Goal: Use online tool/utility: Utilize a website feature to perform a specific function

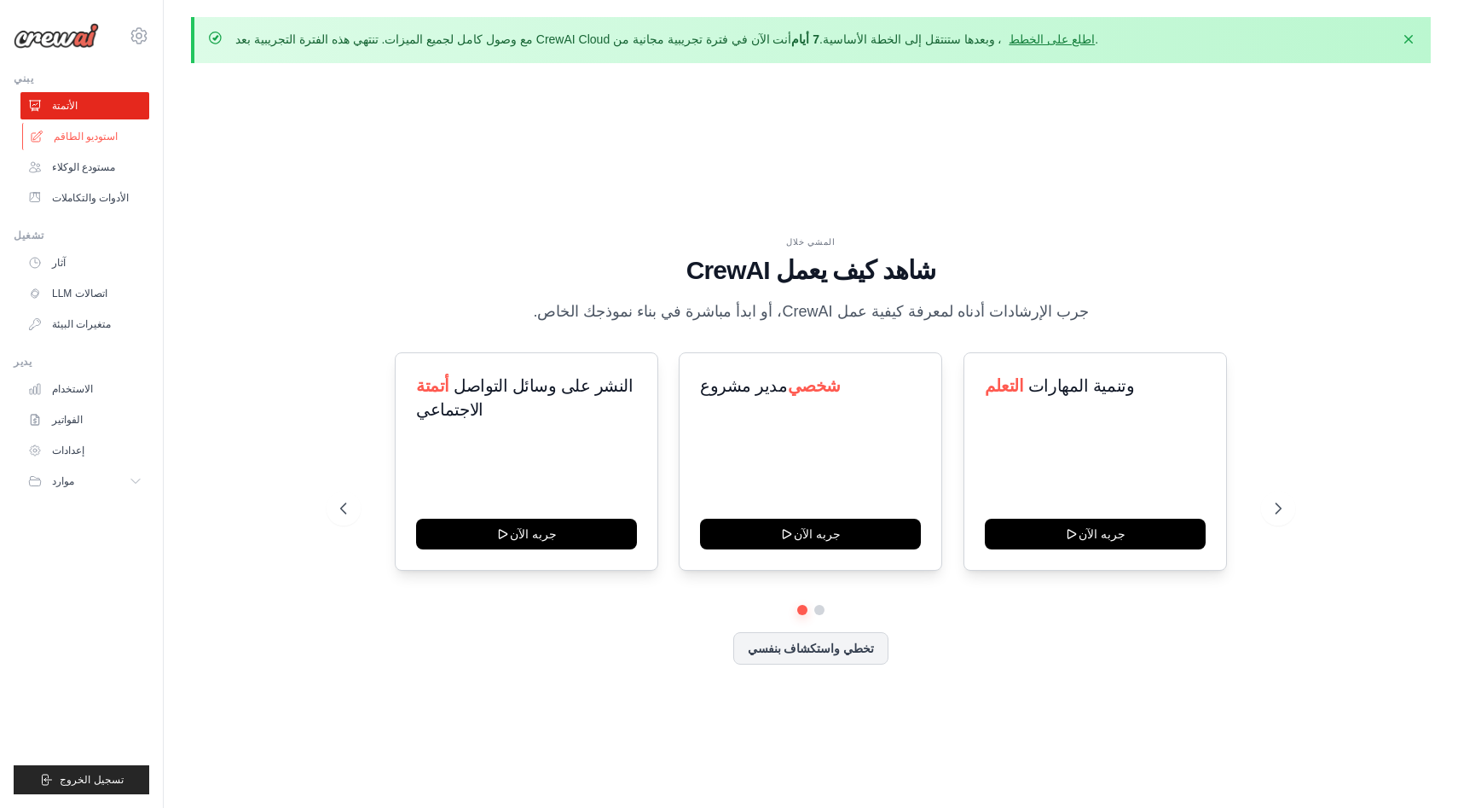
click at [90, 142] on font "استوديو الطاقم" at bounding box center [86, 137] width 64 height 14
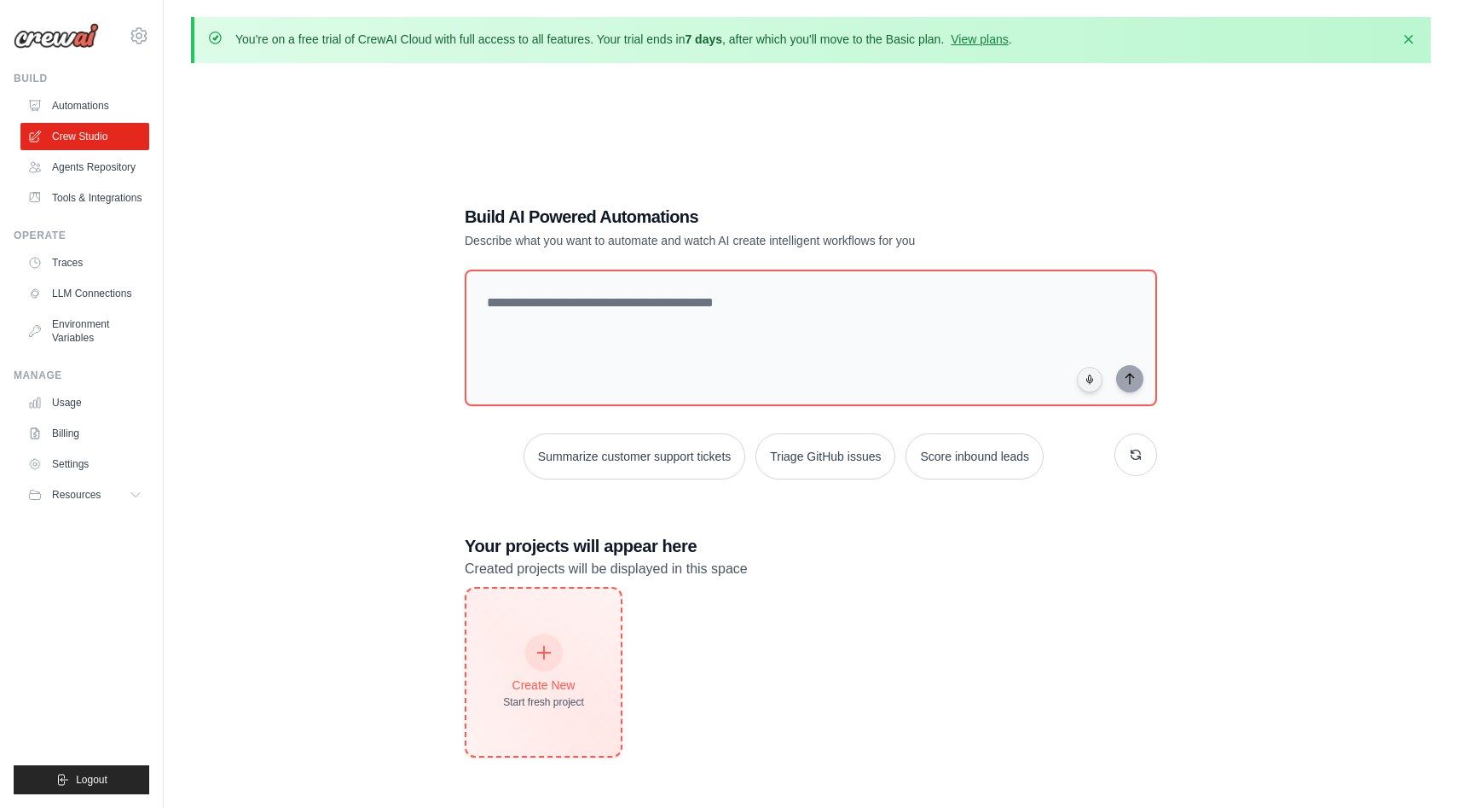
click at [553, 647] on div at bounding box center [544, 653] width 38 height 38
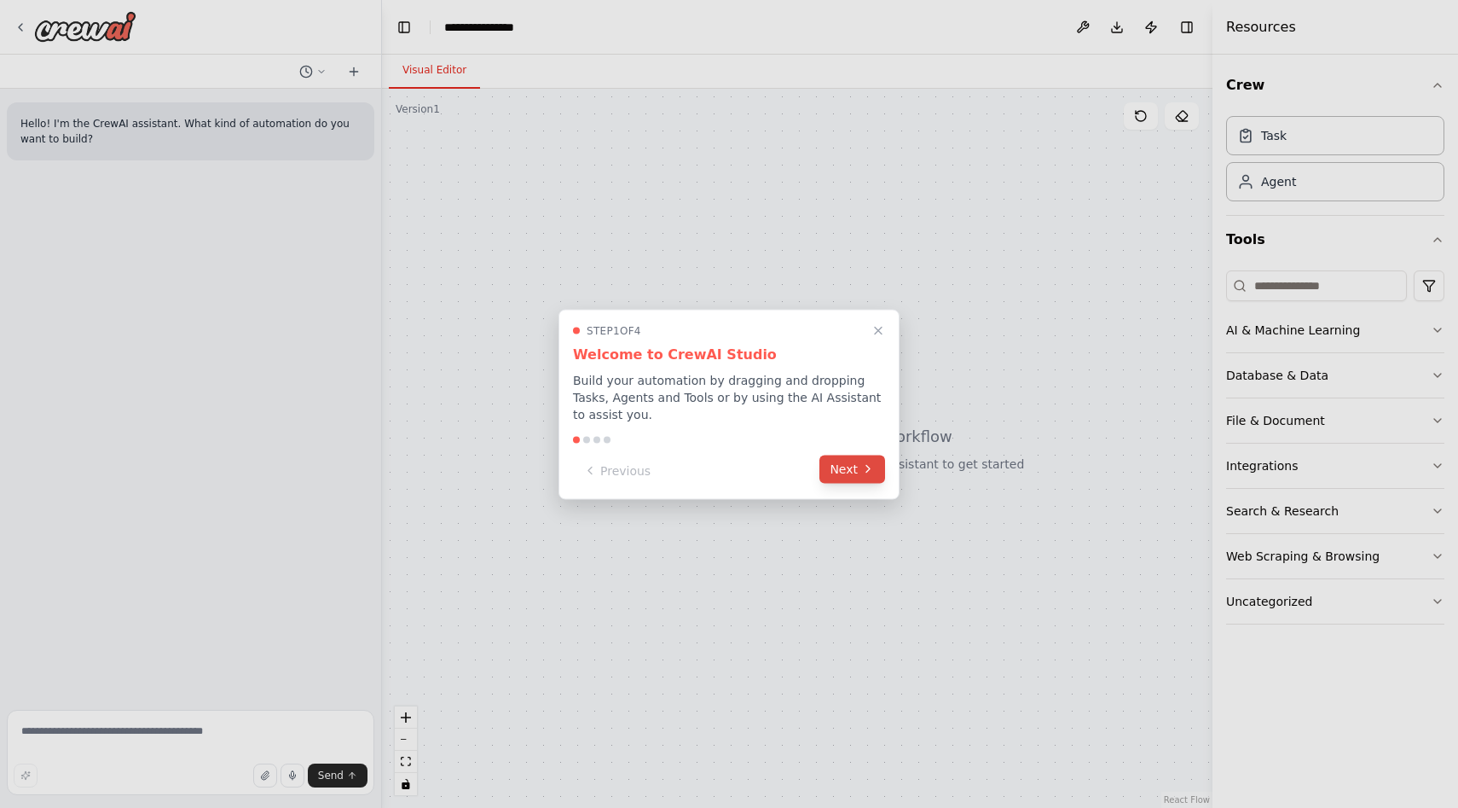
click at [852, 473] on button "Next" at bounding box center [853, 469] width 66 height 28
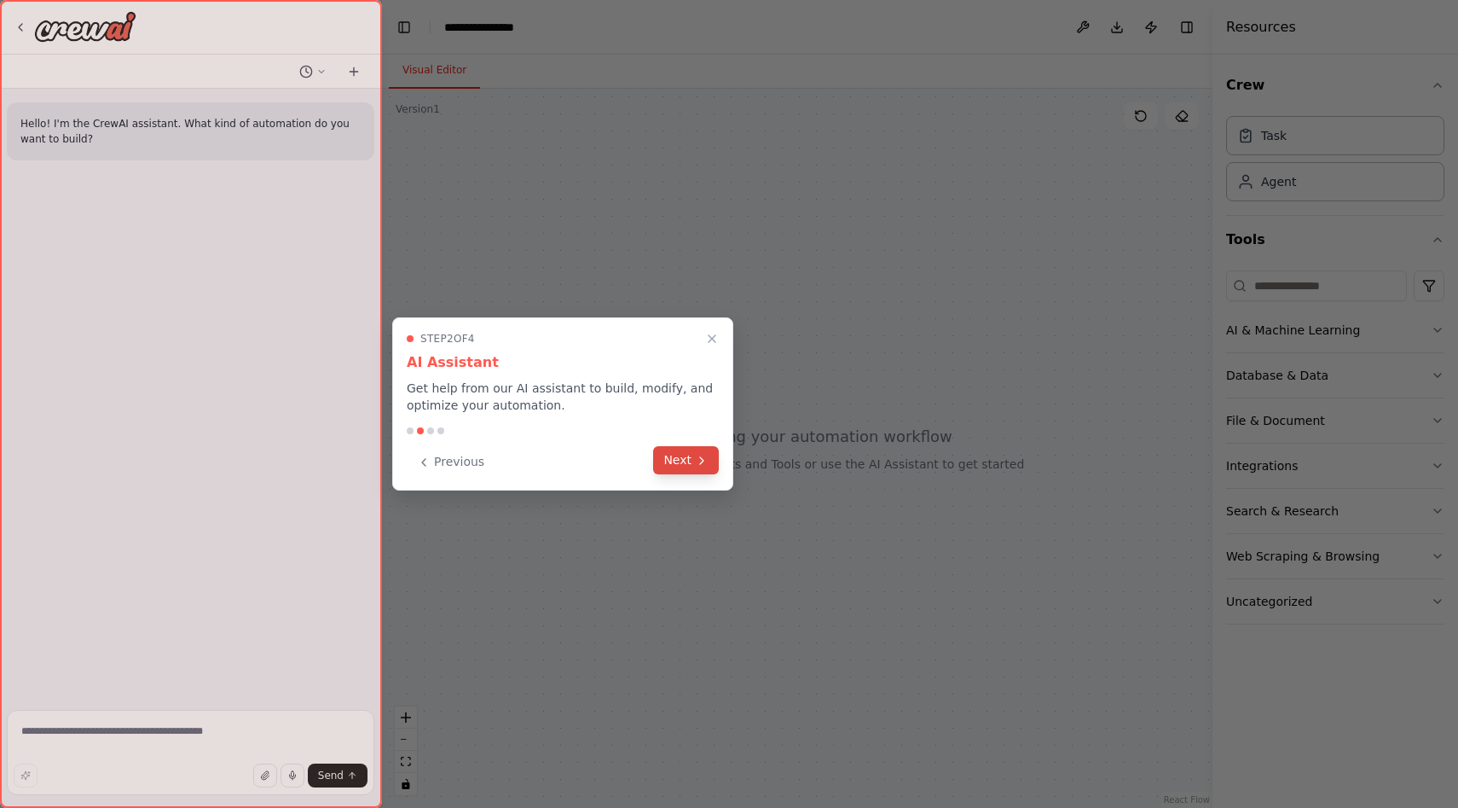
click at [671, 463] on button "Next" at bounding box center [686, 460] width 66 height 28
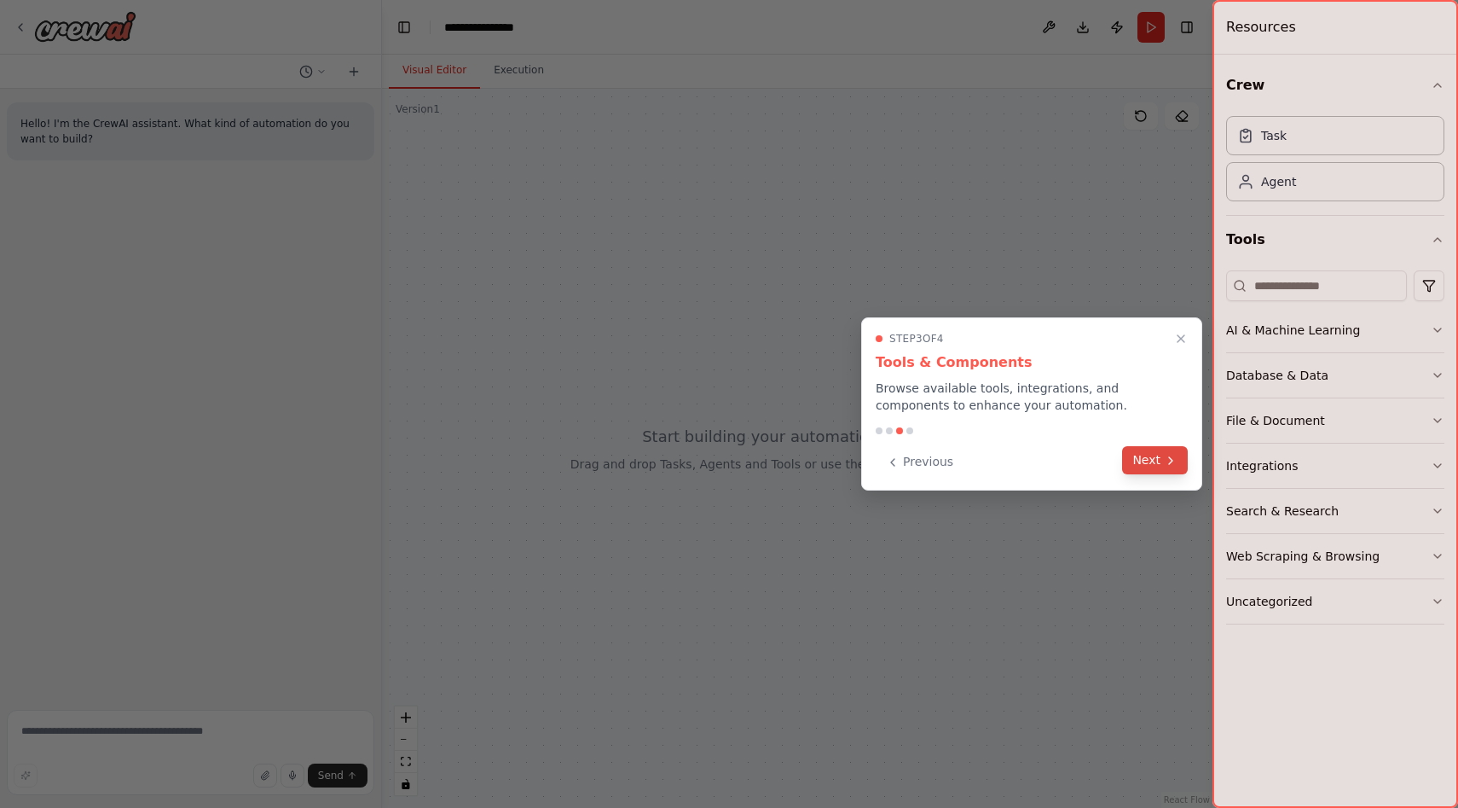
click at [1171, 462] on icon at bounding box center [1171, 461] width 14 height 14
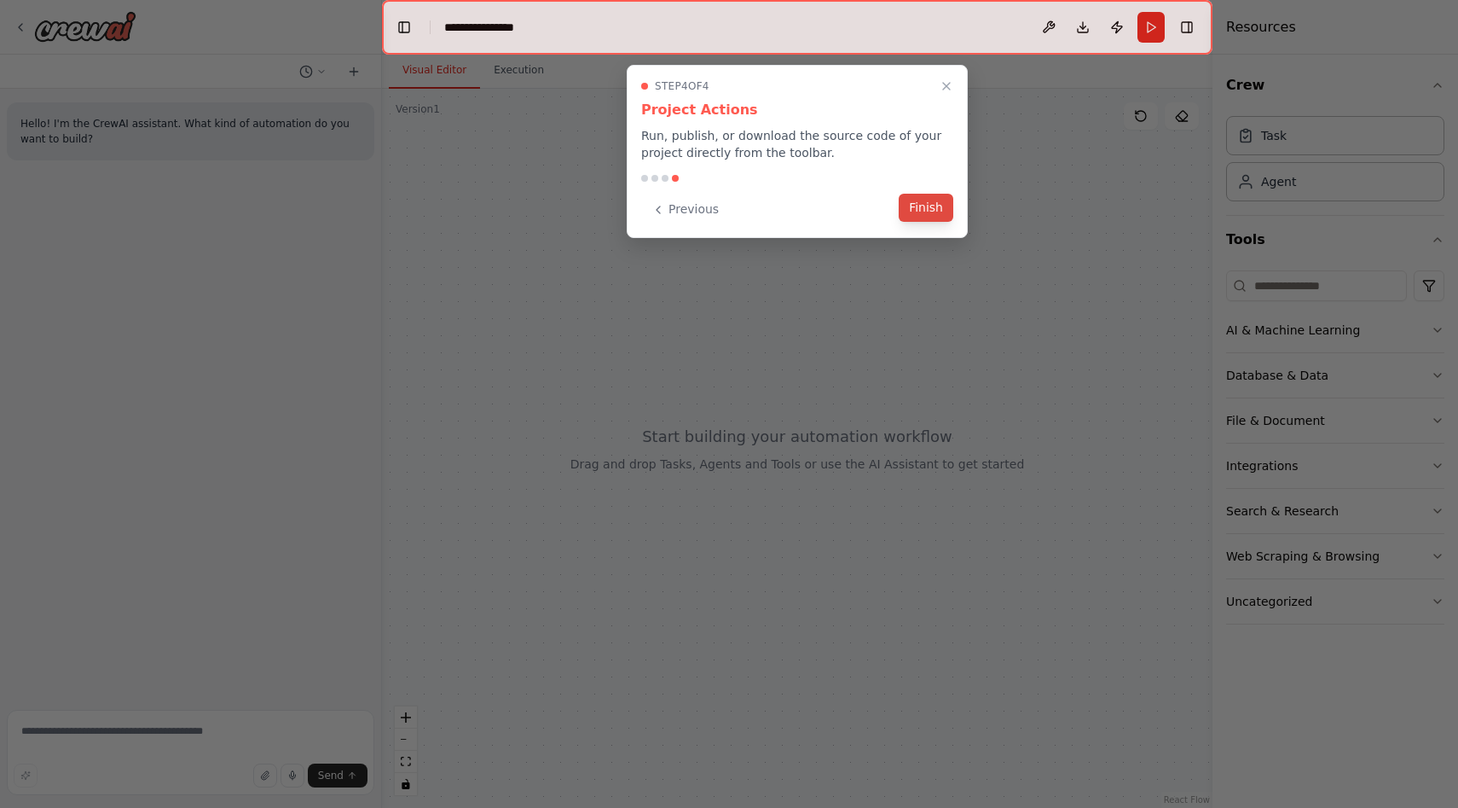
click at [930, 209] on button "Finish" at bounding box center [926, 208] width 55 height 28
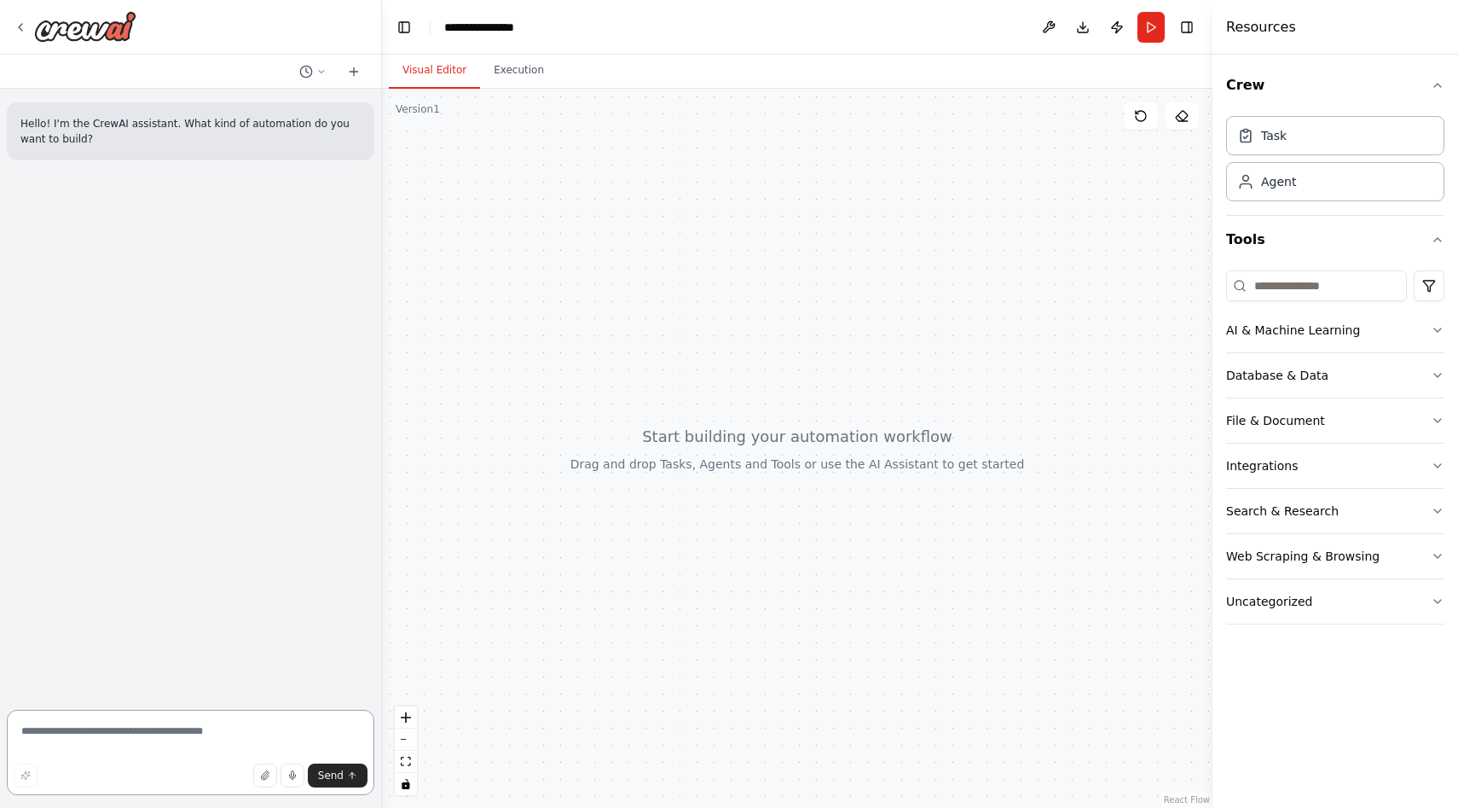
click at [213, 718] on textarea at bounding box center [191, 752] width 368 height 85
type textarea "*"
type textarea "**********"
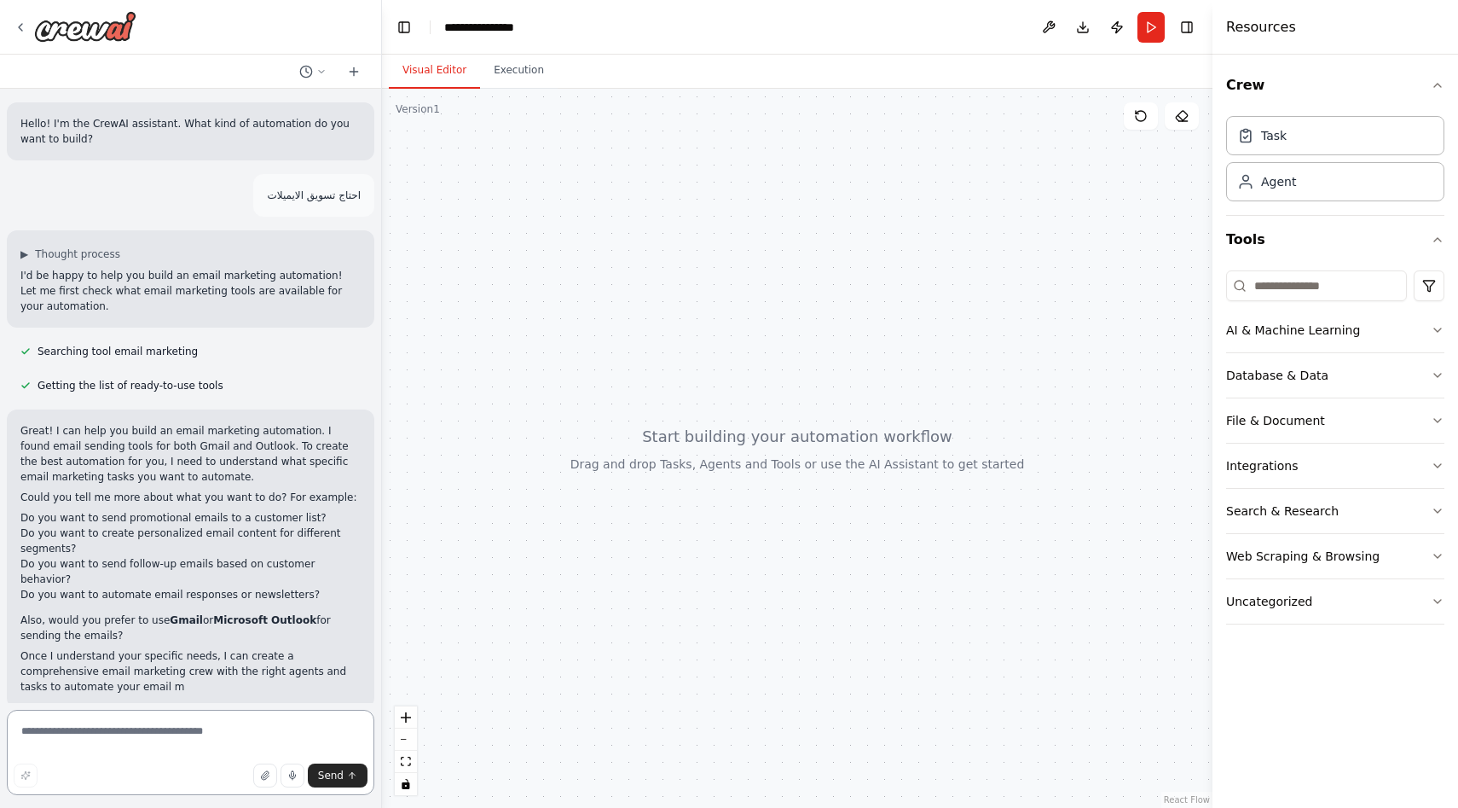
scroll to position [3, 0]
click at [171, 612] on strong "Gmail" at bounding box center [186, 618] width 33 height 12
copy strong "Gmail"
click at [119, 727] on textarea at bounding box center [191, 752] width 368 height 85
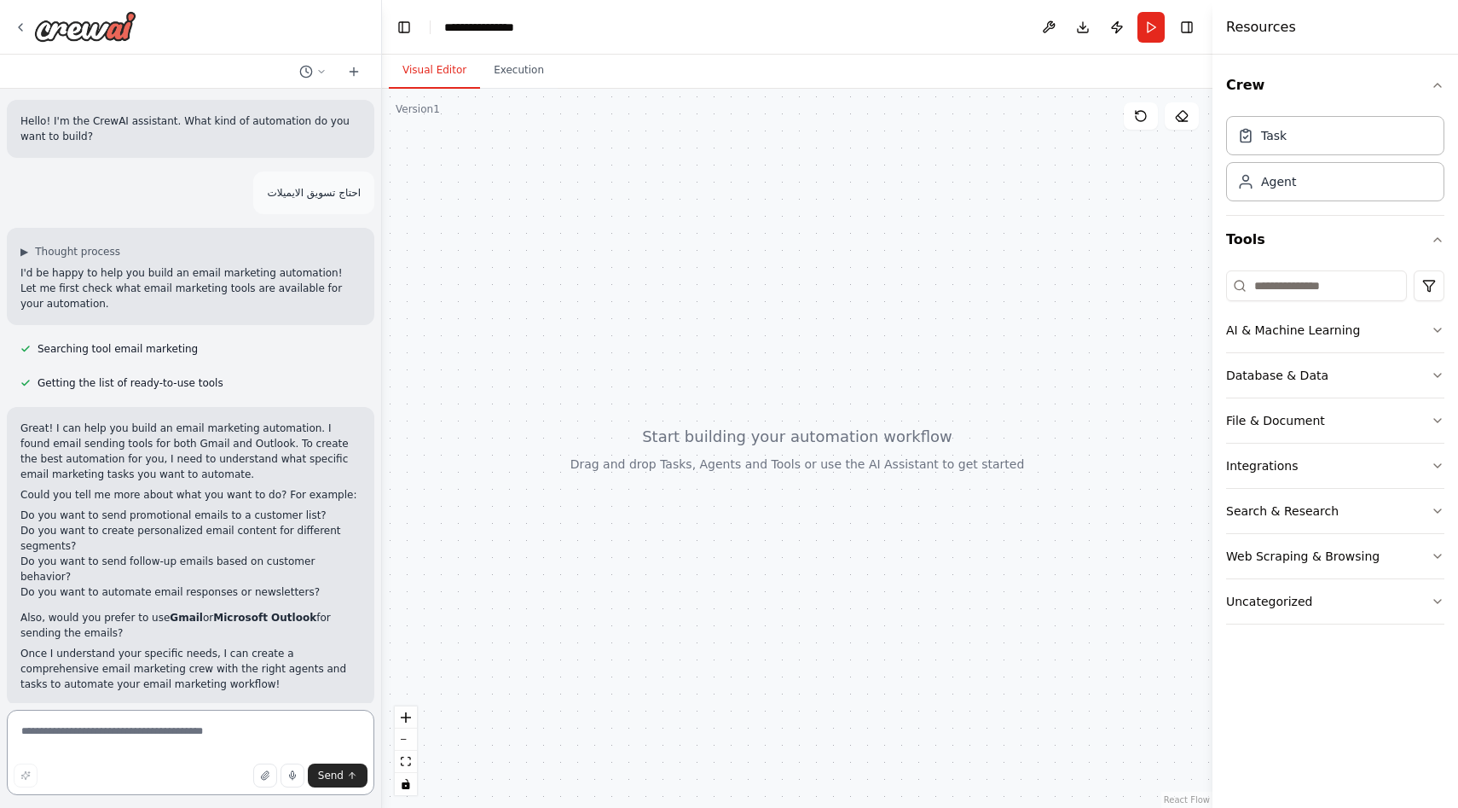
paste textarea "*****"
type textarea "*****"
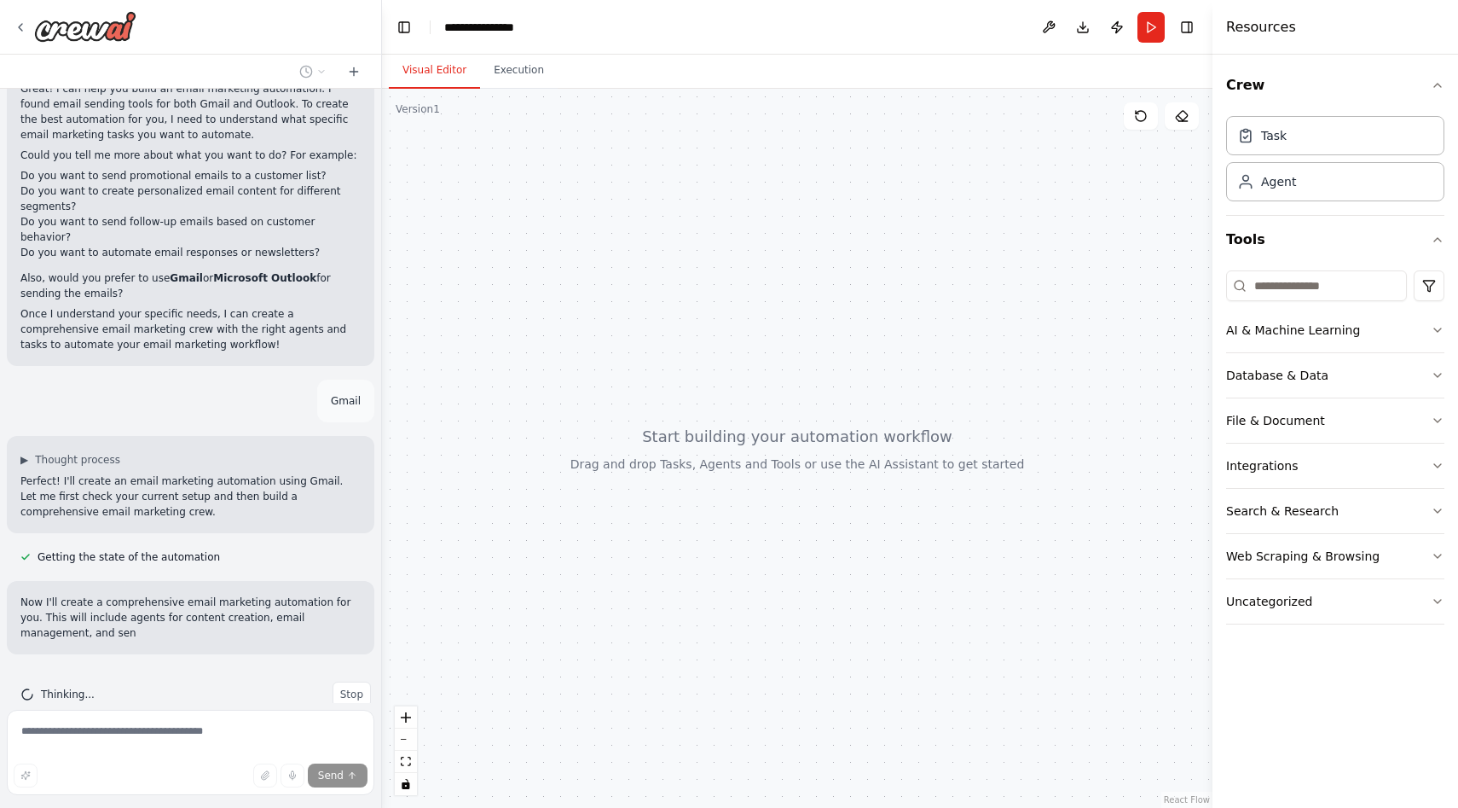
scroll to position [357, 0]
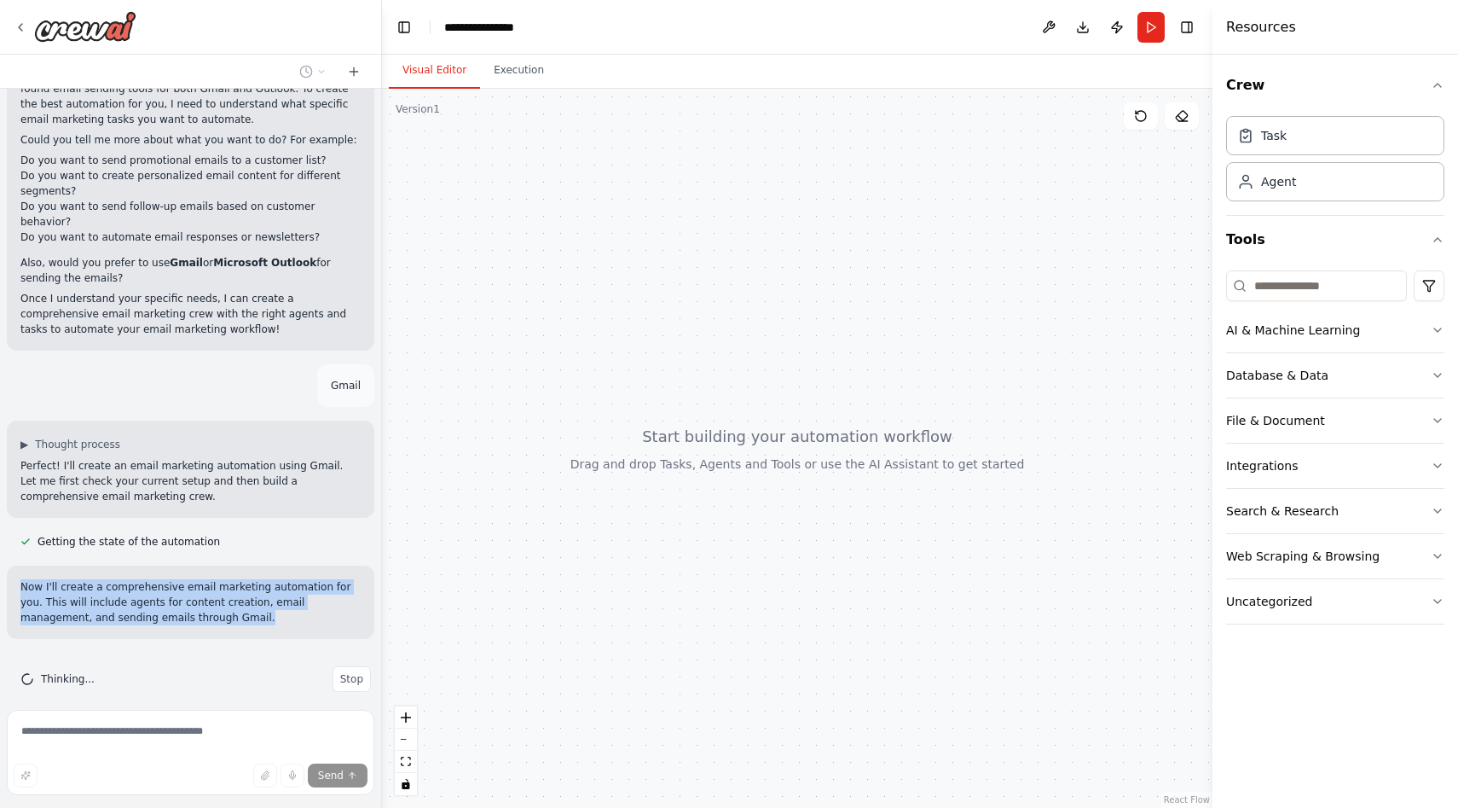
drag, startPoint x: 194, startPoint y: 603, endPoint x: 22, endPoint y: 561, distance: 176.5
click at [22, 565] on div "Now I'll create a comprehensive email marketing automation for you. This will i…" at bounding box center [191, 601] width 368 height 73
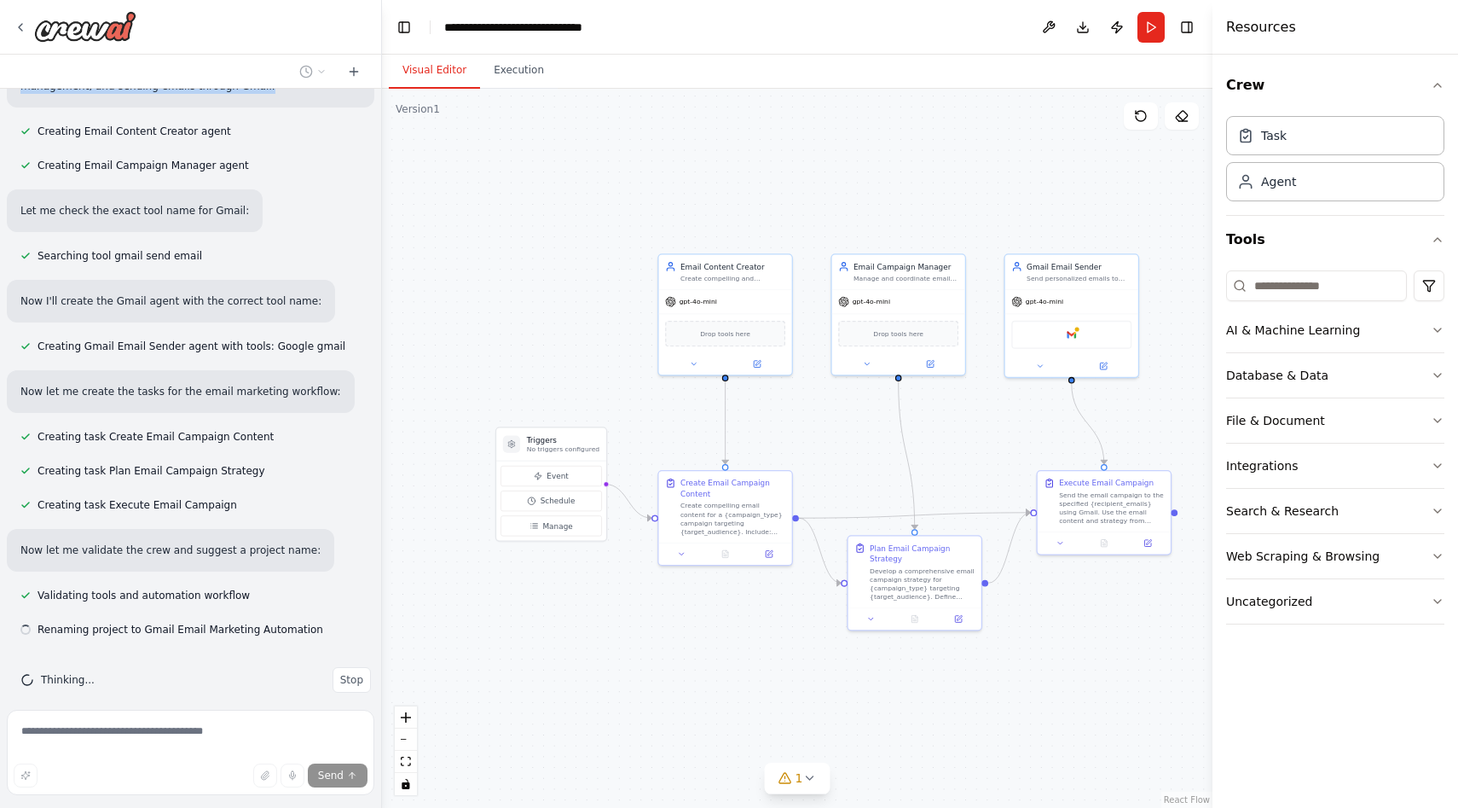
scroll to position [890, 0]
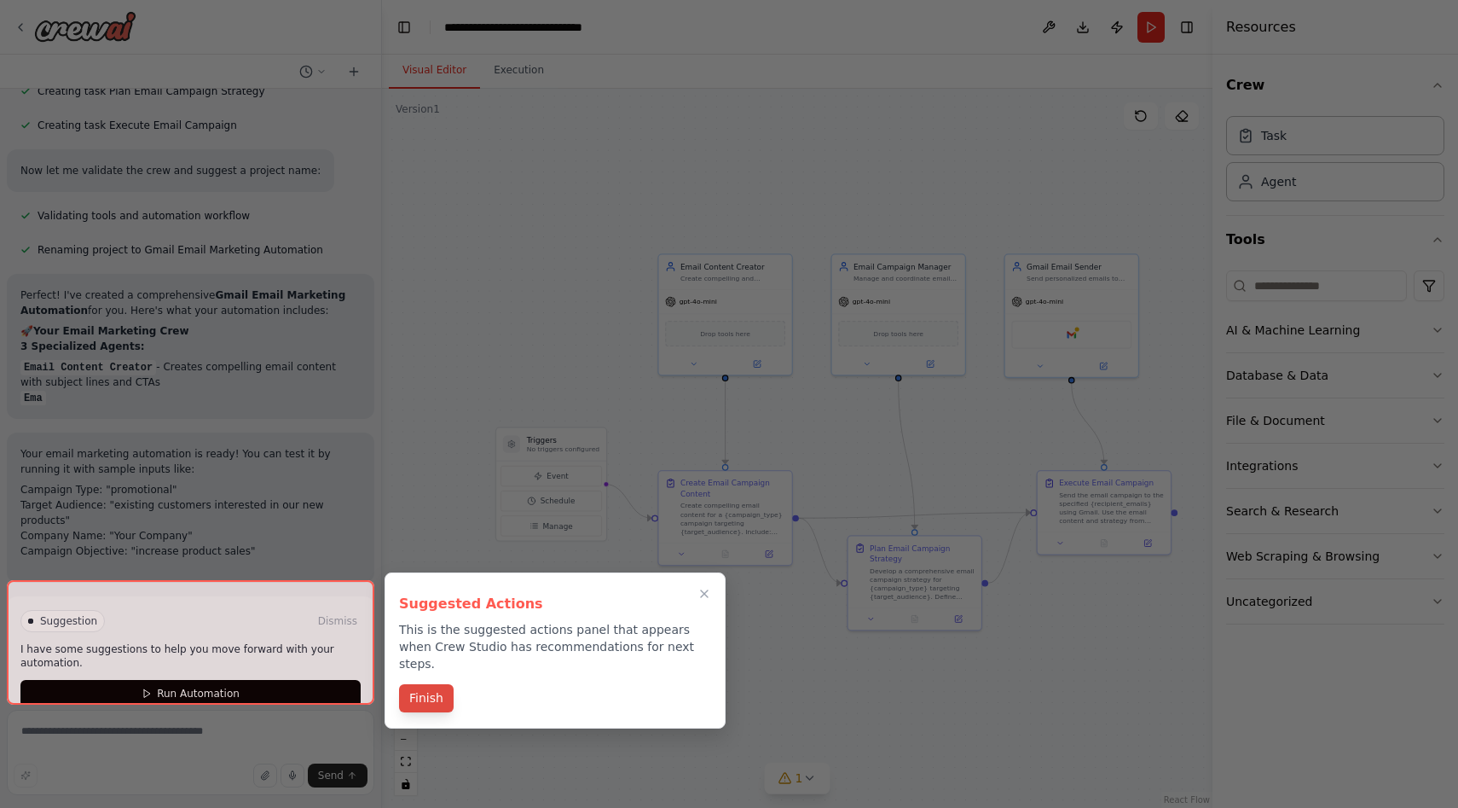
click at [432, 684] on button "Finish" at bounding box center [426, 698] width 55 height 28
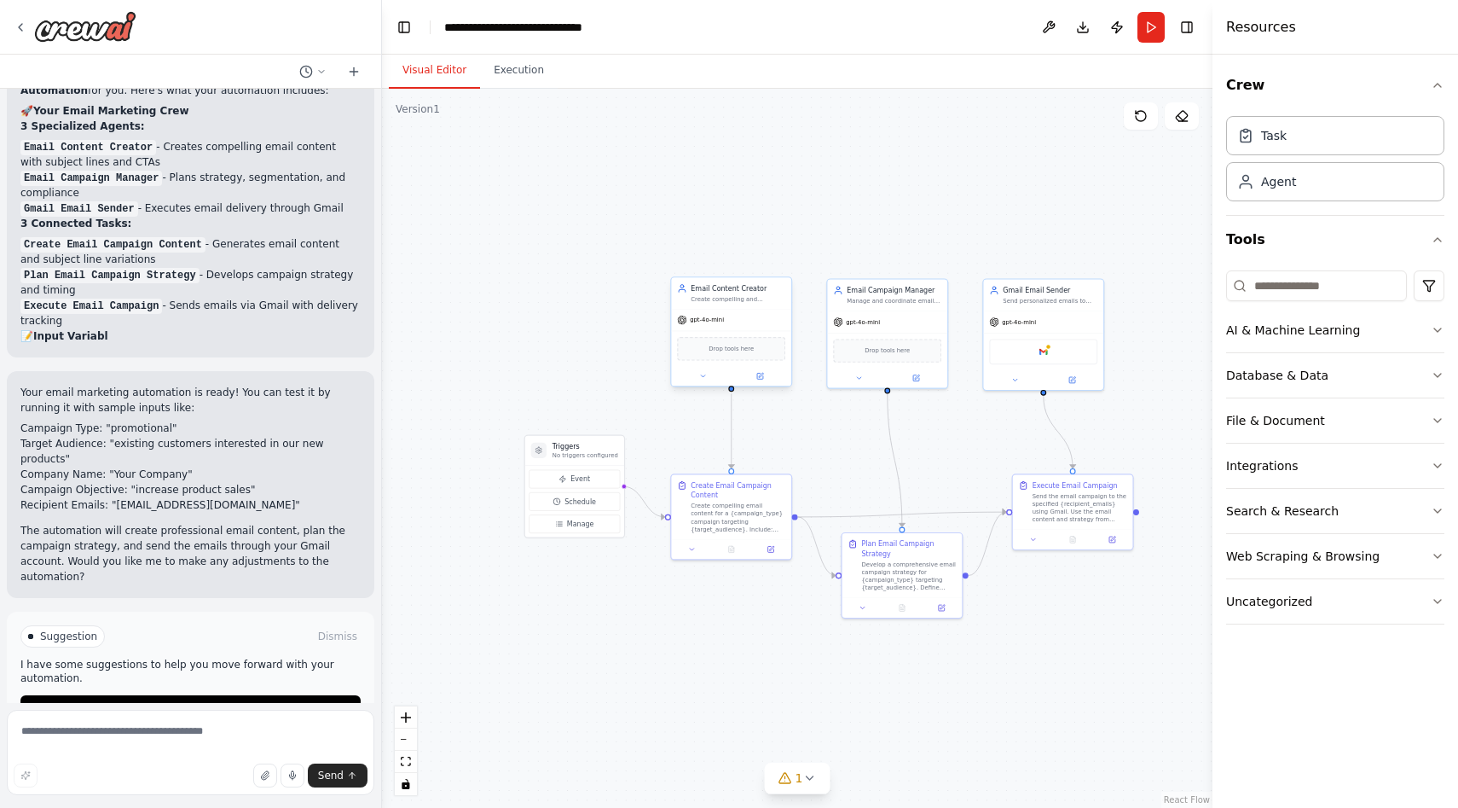
click at [732, 328] on div "gpt-4o-mini" at bounding box center [731, 320] width 120 height 21
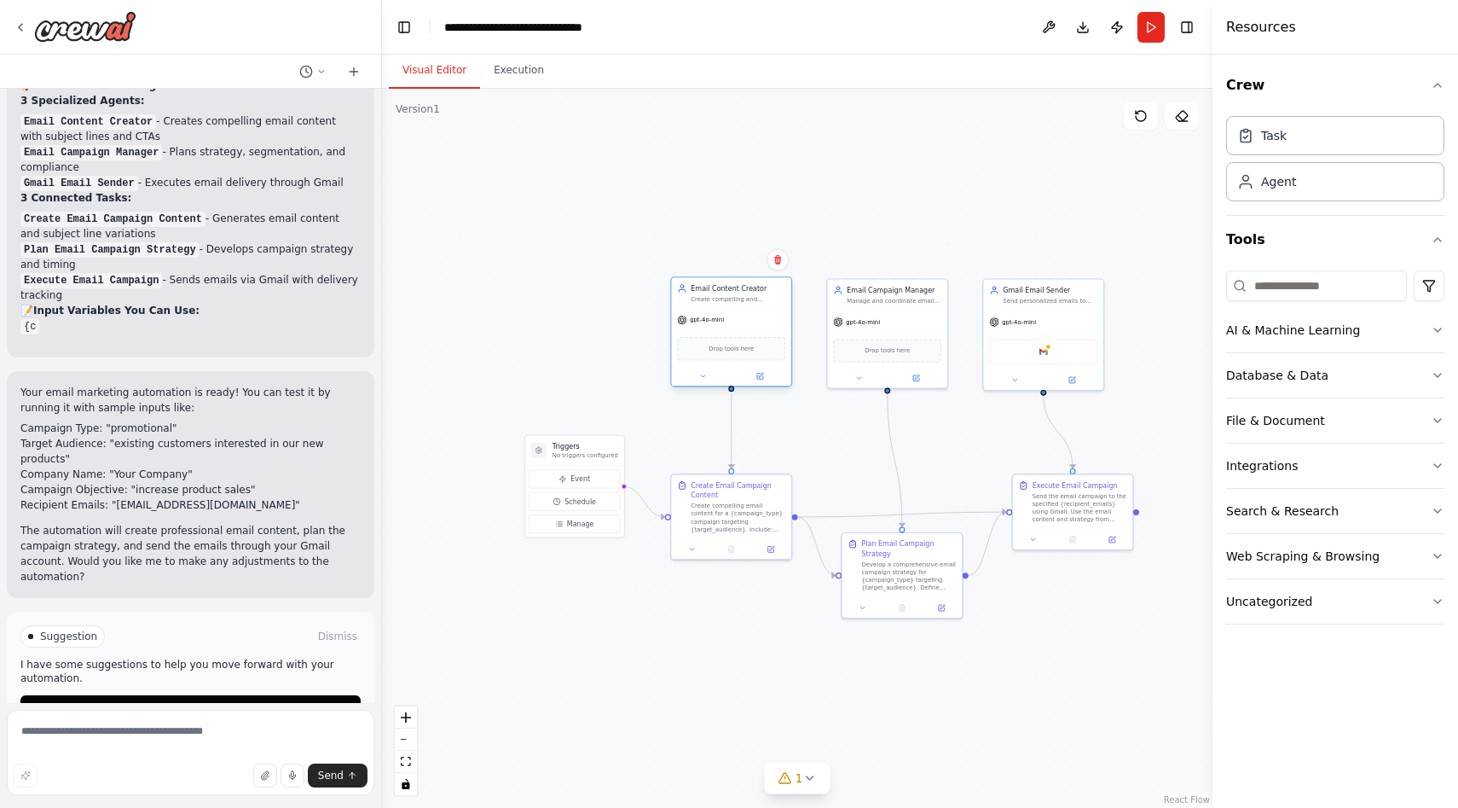
click at [732, 328] on div "gpt-4o-mini" at bounding box center [731, 320] width 120 height 21
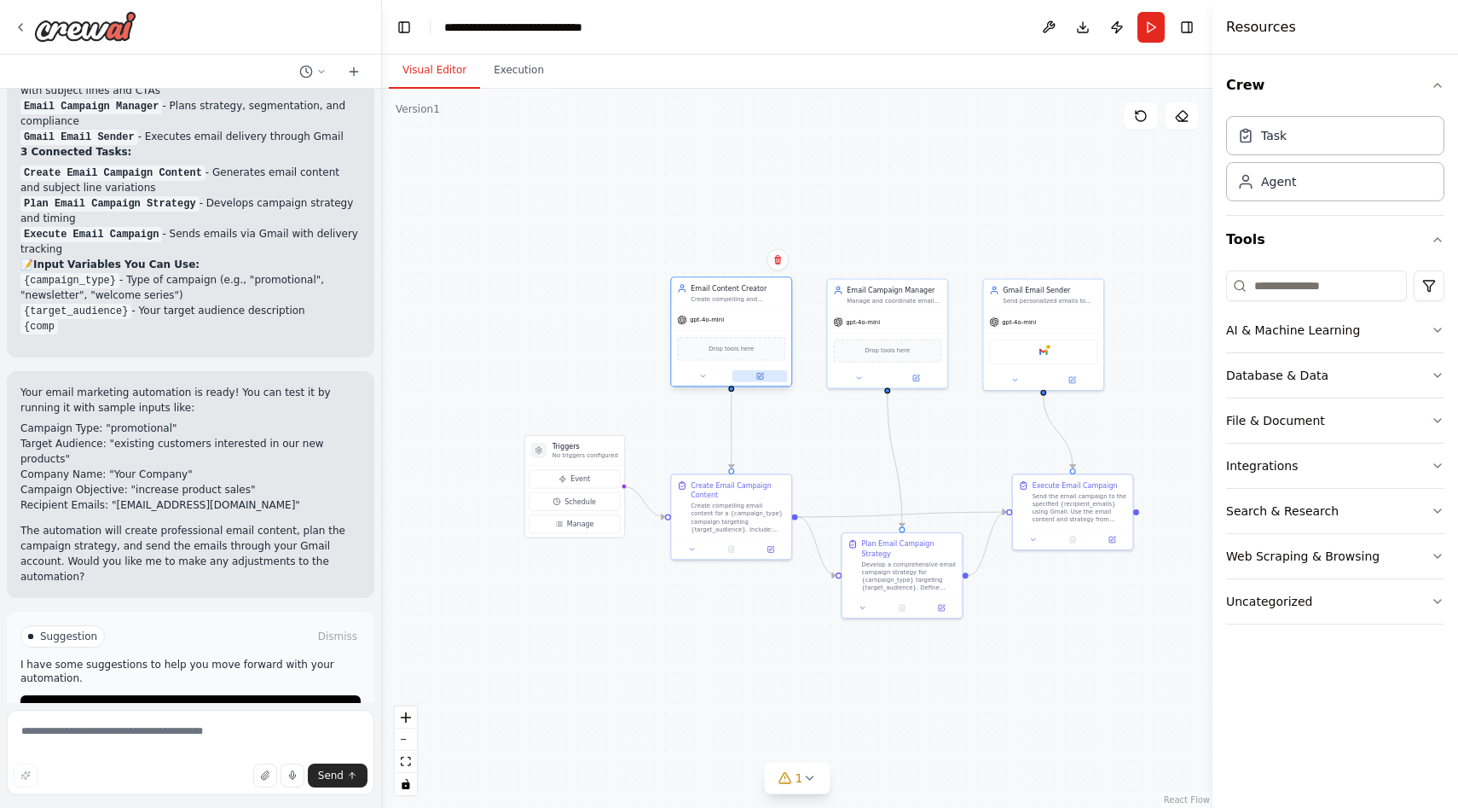
click at [758, 379] on icon at bounding box center [760, 376] width 6 height 6
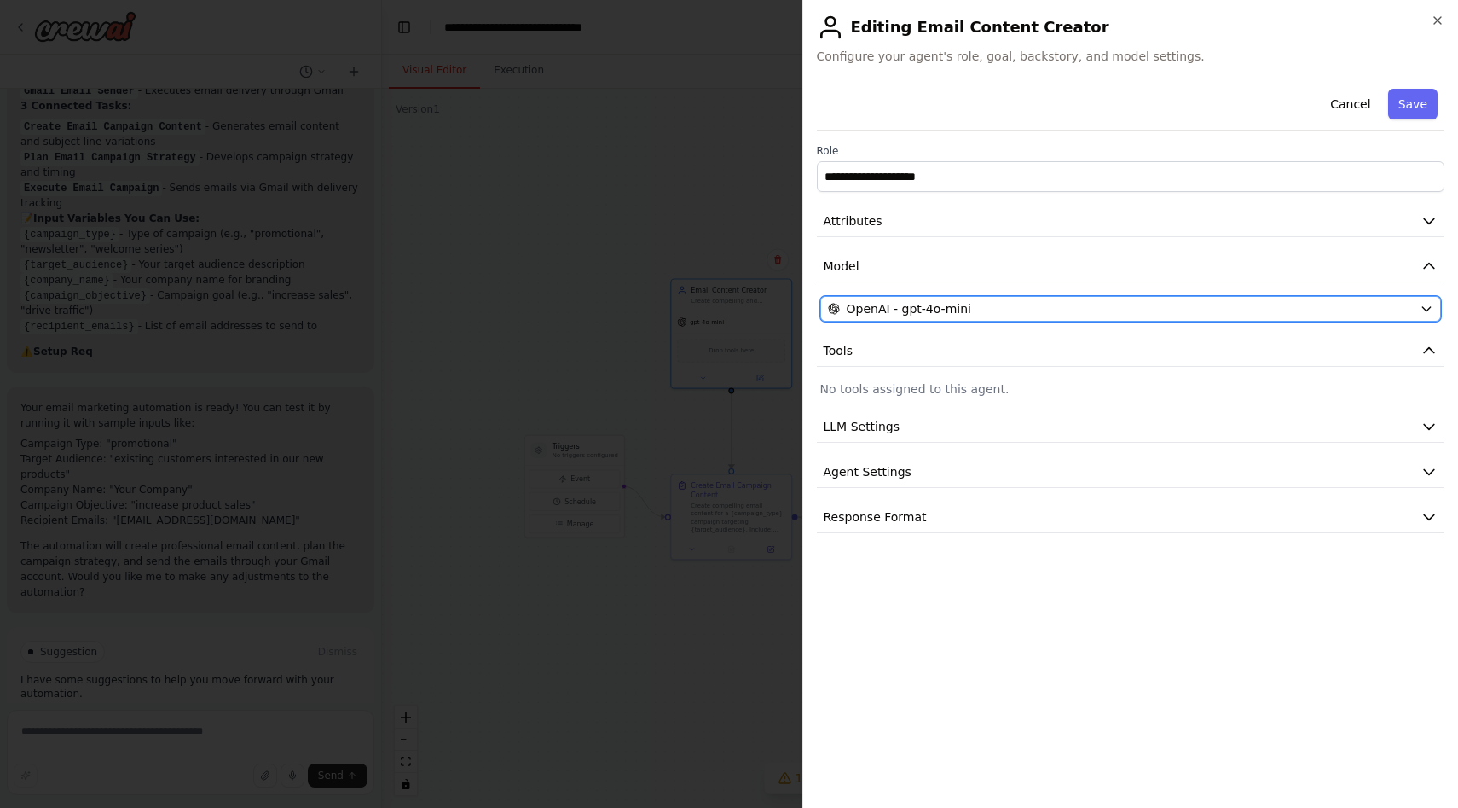
click at [962, 314] on span "OpenAI - gpt-4o-mini" at bounding box center [909, 308] width 125 height 17
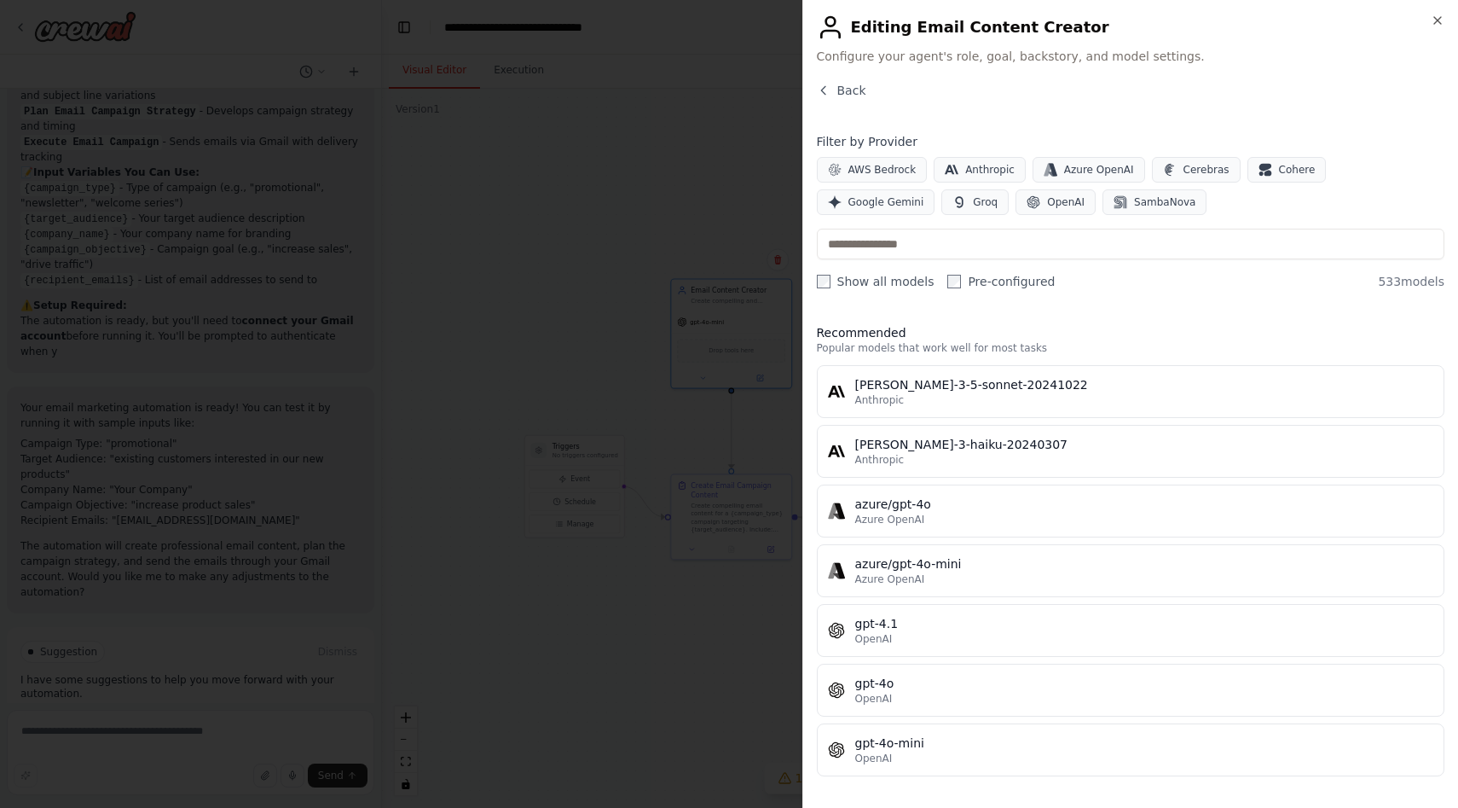
scroll to position [1667, 0]
